Goal: Transaction & Acquisition: Purchase product/service

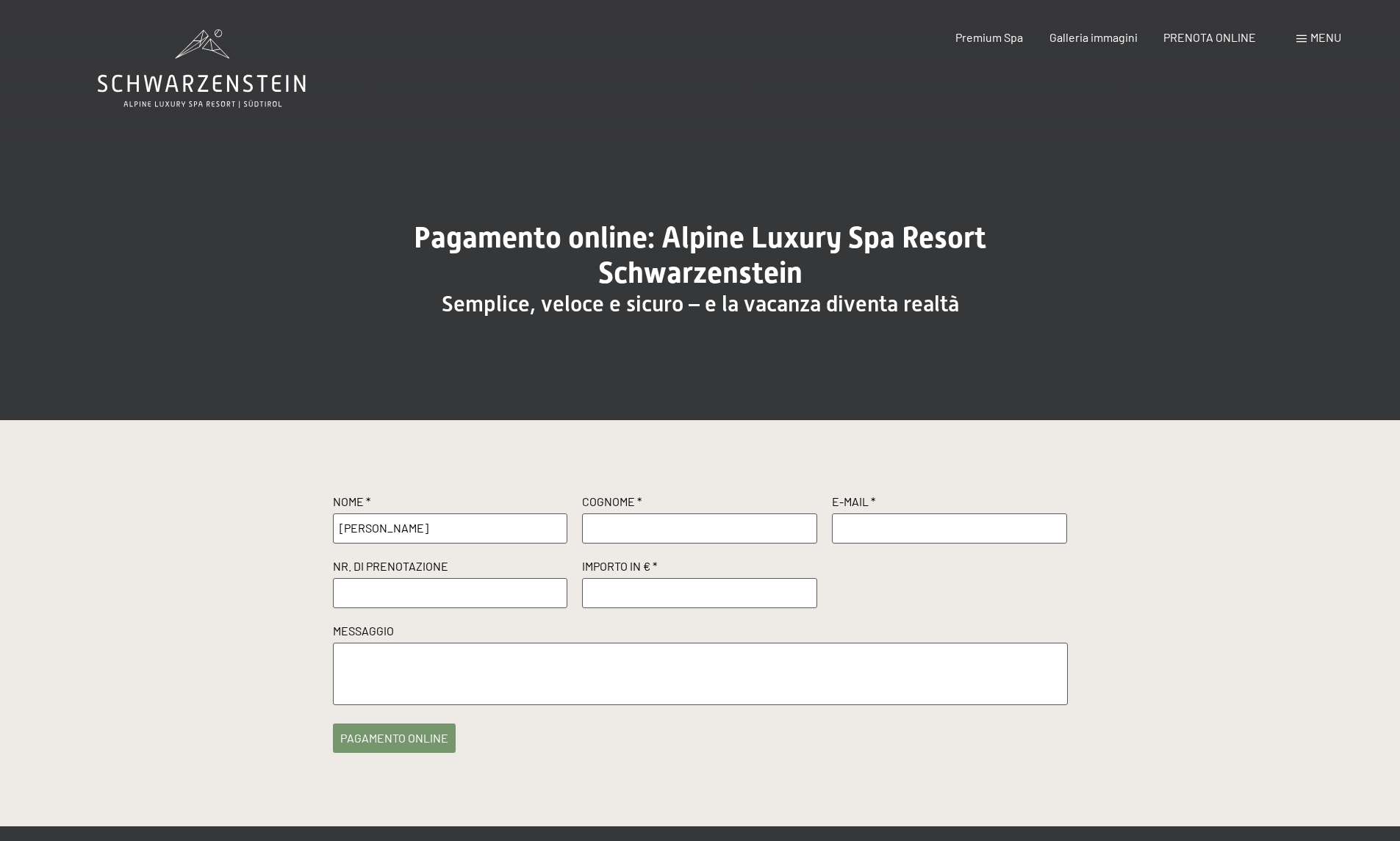
type input "[PERSON_NAME]"
type input "Fila"
type input "[EMAIL_ADDRESS][DOMAIN_NAME]"
paste input "R59639"
type input "R59639"
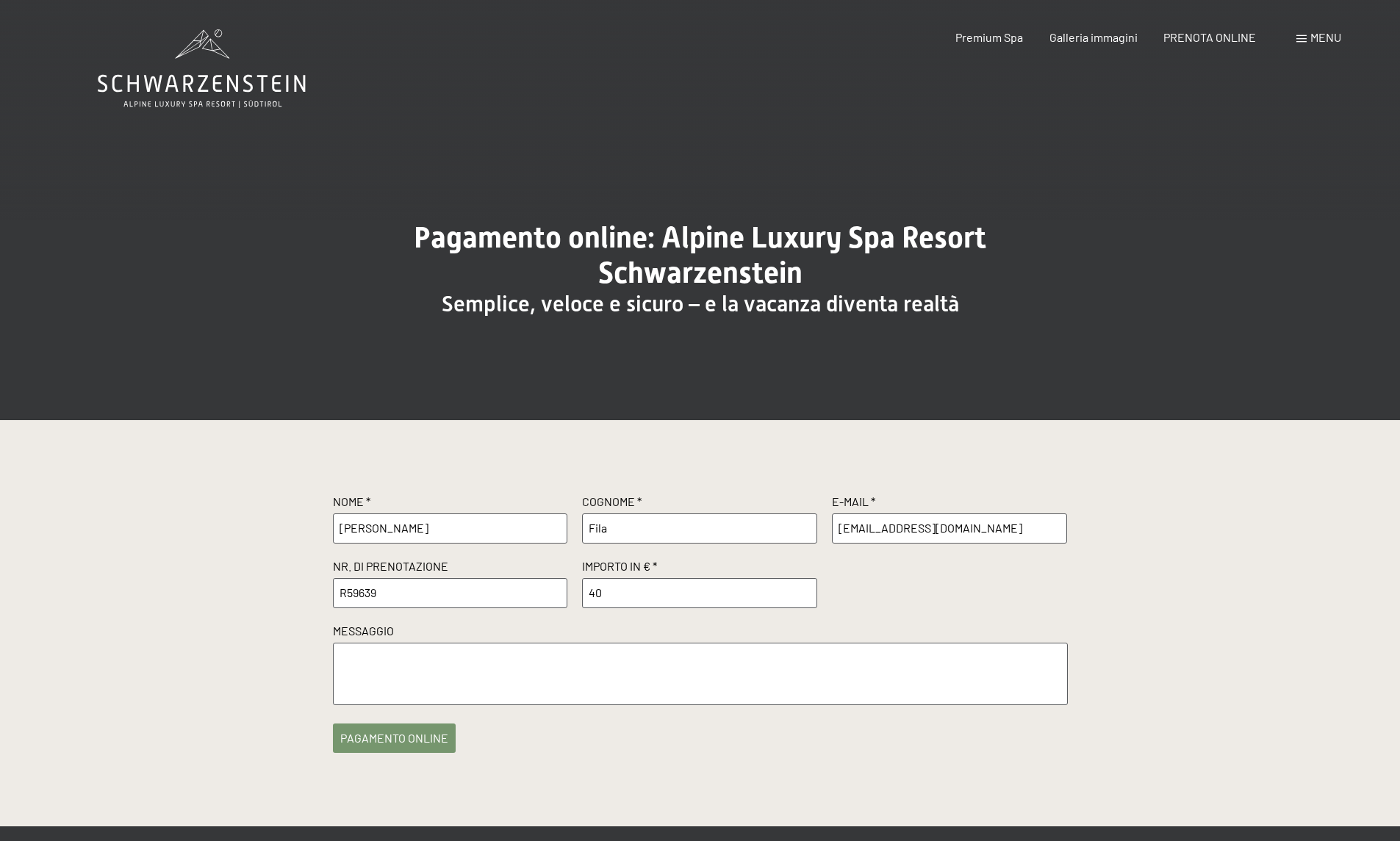
type input "4"
type input "5"
type input "500"
click at [440, 681] on textarea at bounding box center [700, 674] width 735 height 62
type textarea "L'intero soggiorno dovrà essere fatturato a IF S.r.l.s."
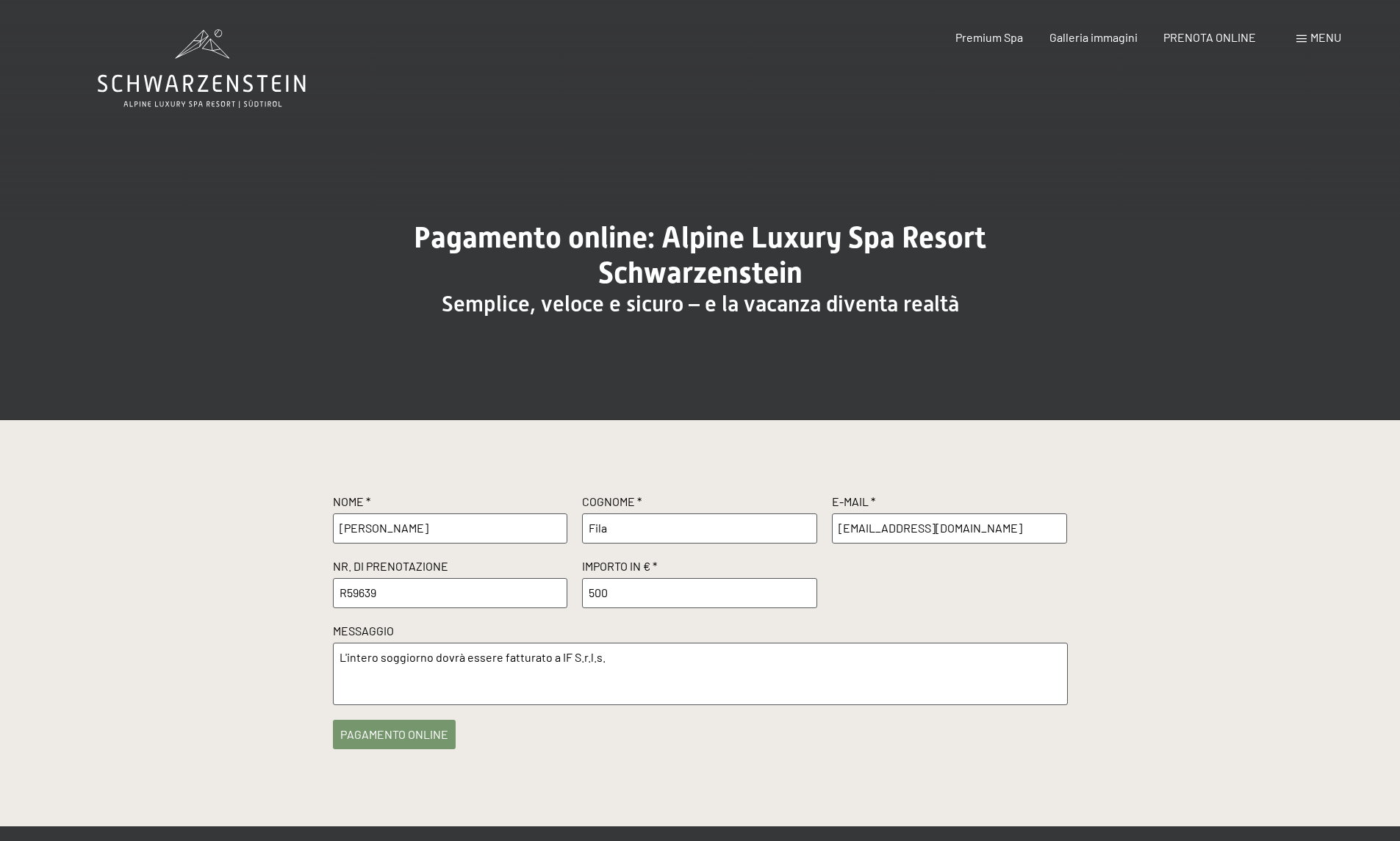
click at [386, 732] on button "pagamento online" at bounding box center [394, 734] width 123 height 30
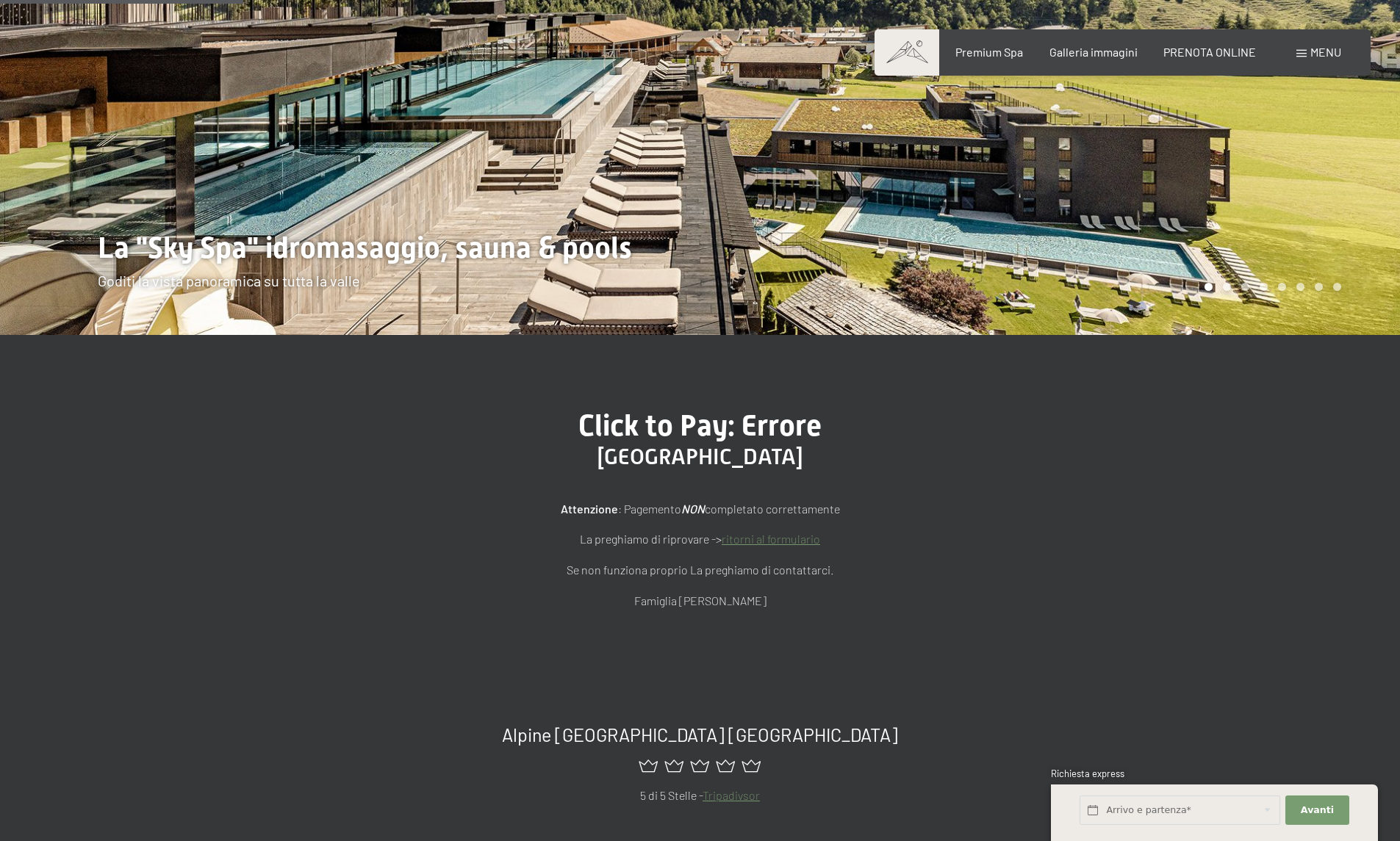
scroll to position [367, 0]
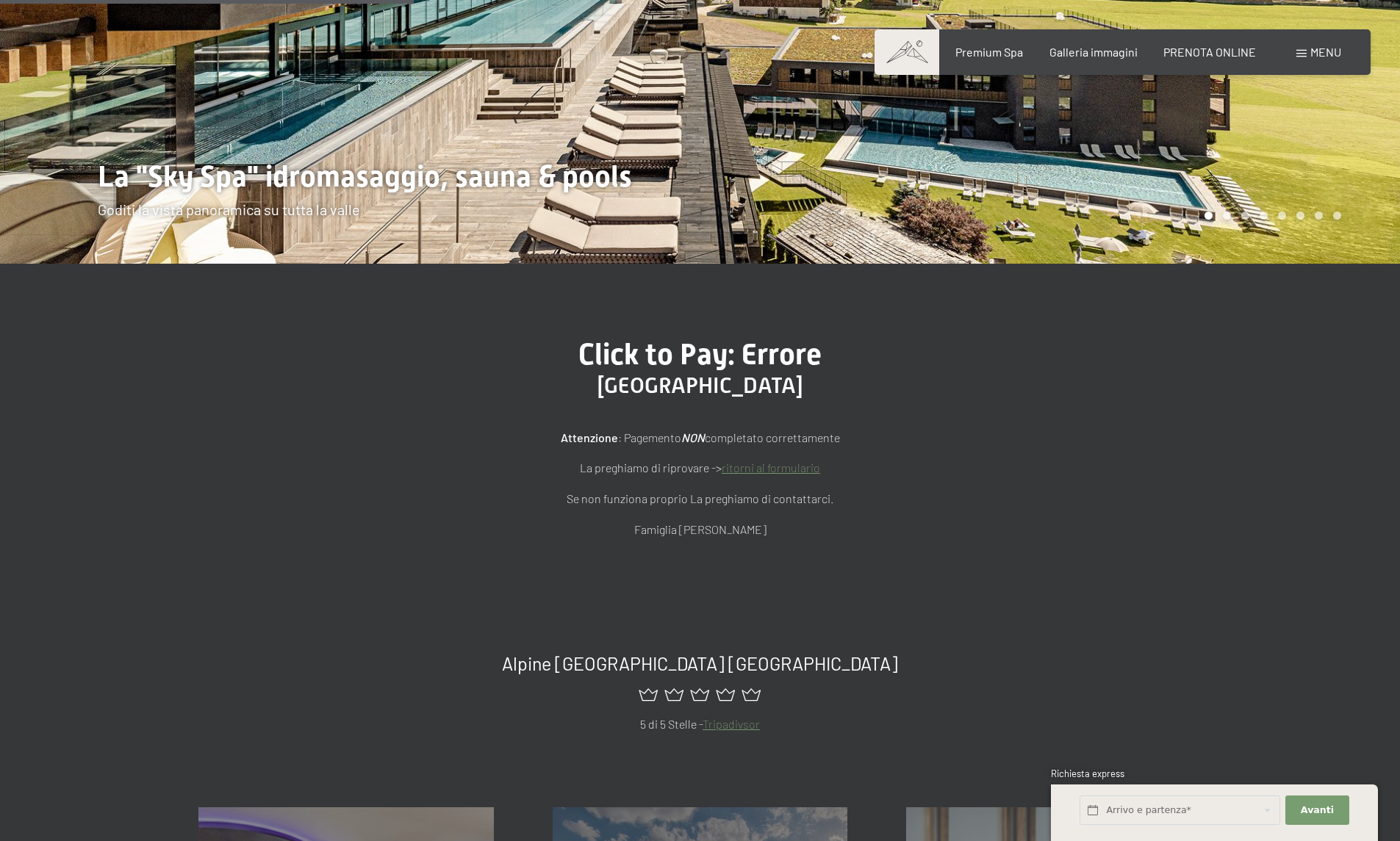
click at [766, 464] on link "ritorni al formulario" at bounding box center [770, 467] width 98 height 14
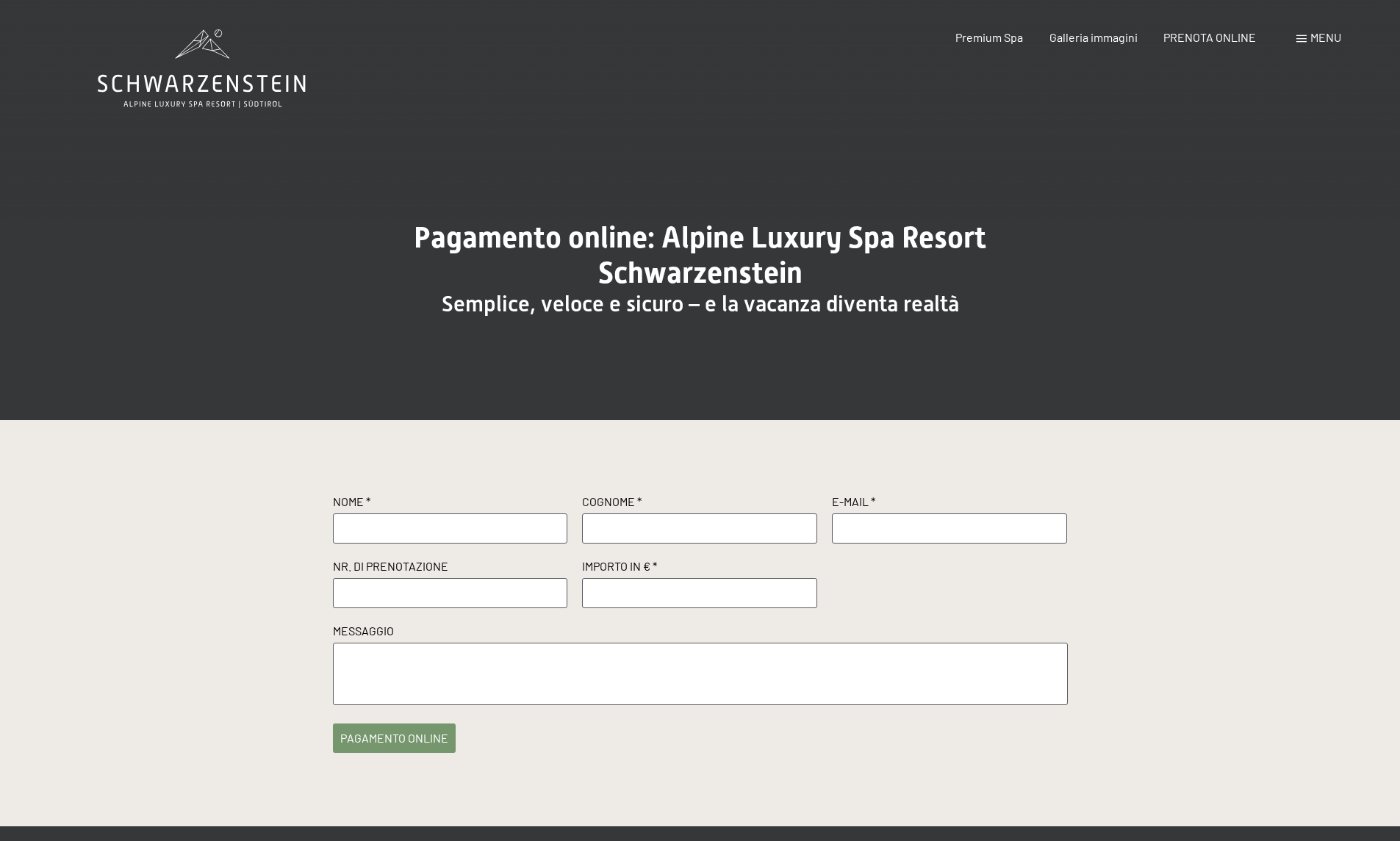
click at [390, 527] on input "text" at bounding box center [450, 528] width 235 height 30
type input "[PERSON_NAME]"
type input "Fila"
type input "[EMAIL_ADDRESS][DOMAIN_NAME]"
paste input "[CREDIT_CARD_NUMBER]"
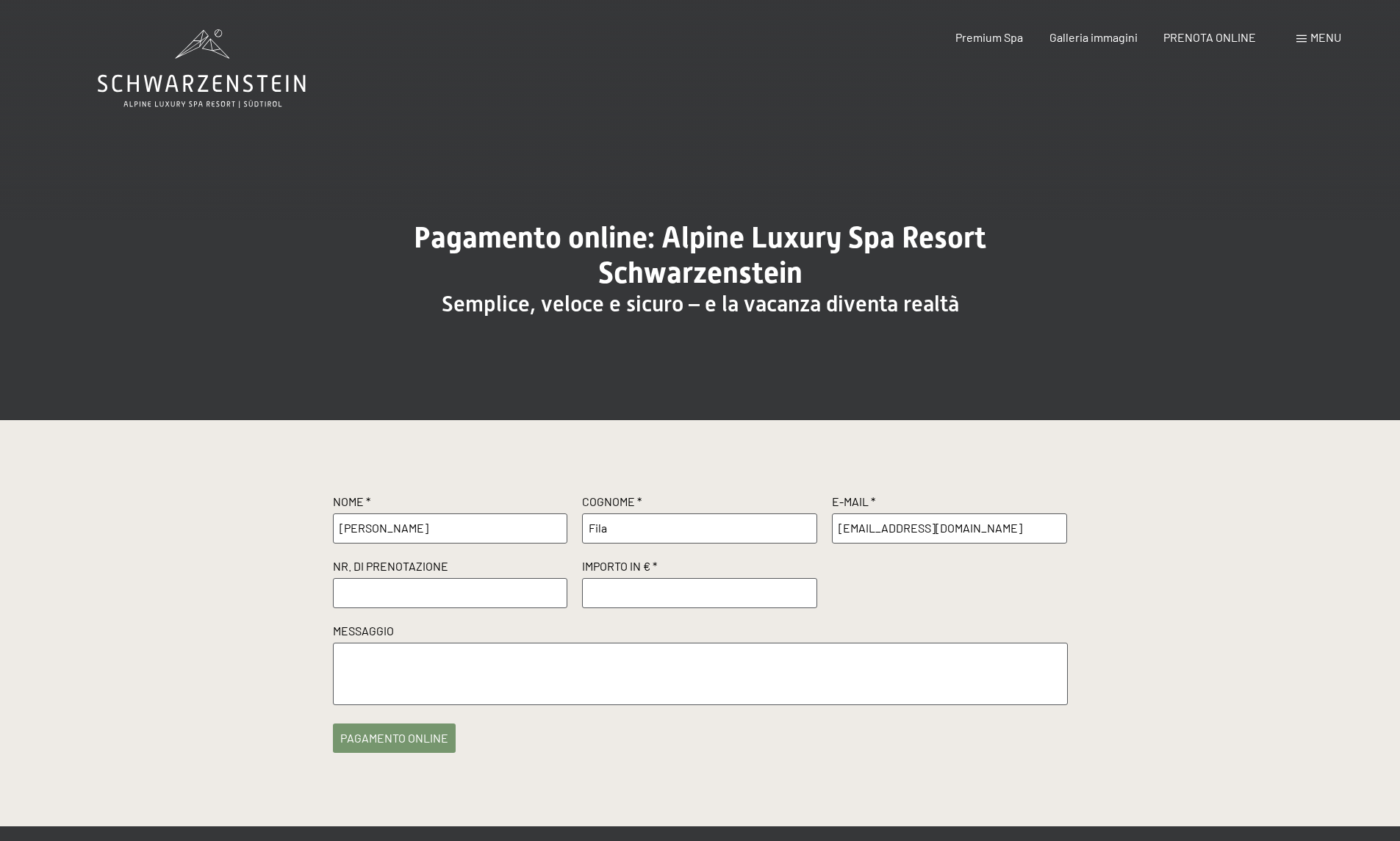
type input "[CREDIT_CARD_NUMBER]"
paste input "R59639"
type input "R59639"
type input "500"
type textarea "L'intero soggiorno dovrà essere fatturato a IF S.r.l.s."
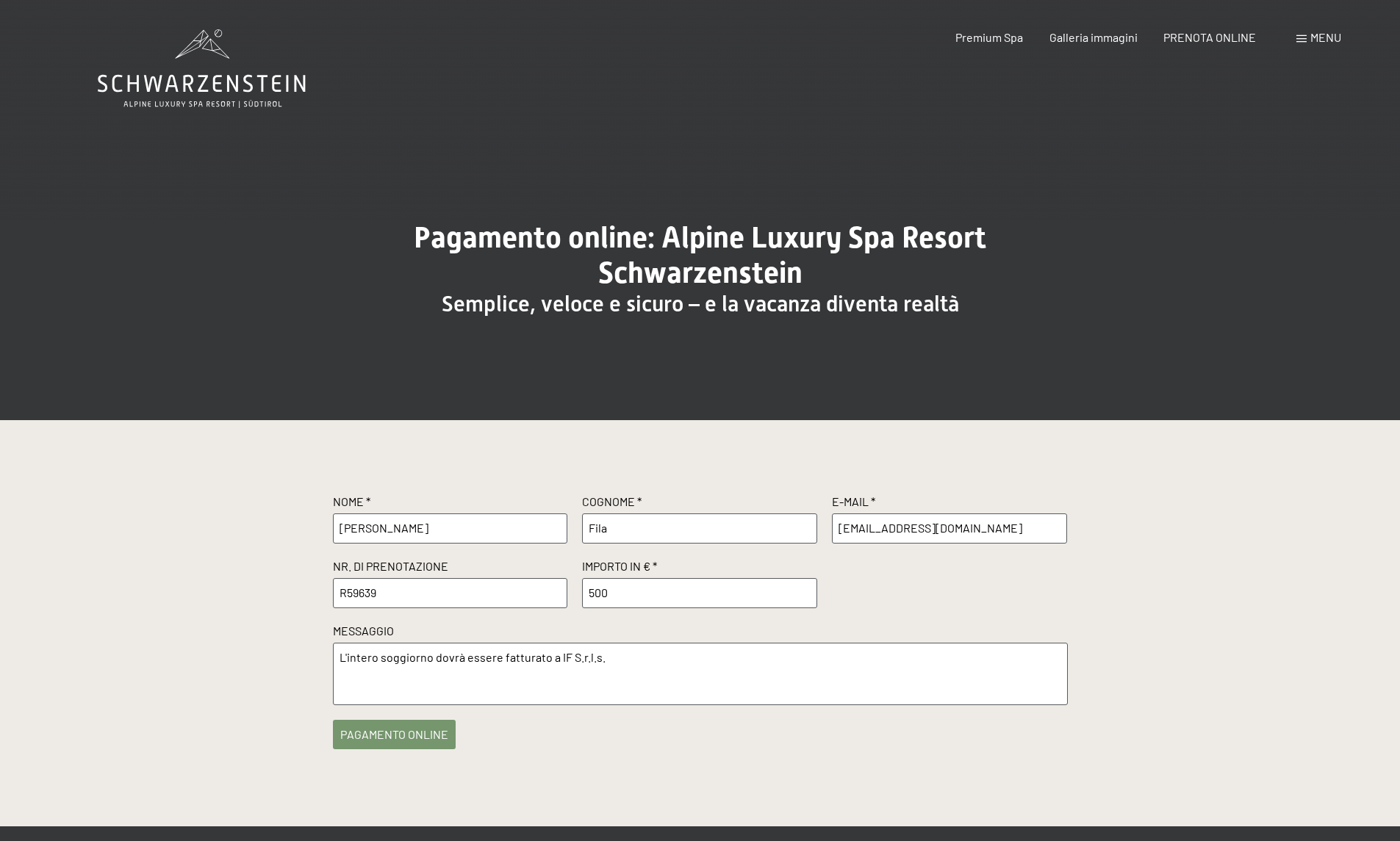
click at [421, 735] on button "pagamento online" at bounding box center [394, 734] width 123 height 30
